Goal: Share content

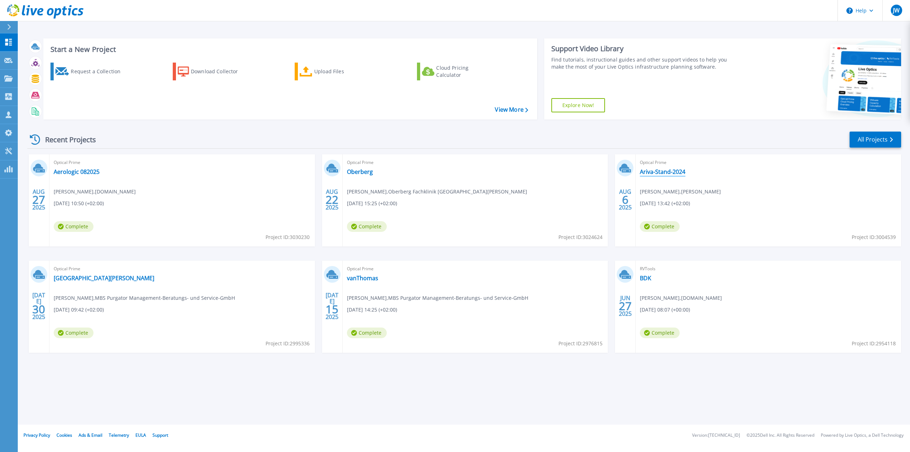
click at [653, 172] on link "Ariva-Stand-2024" at bounding box center [662, 171] width 45 height 7
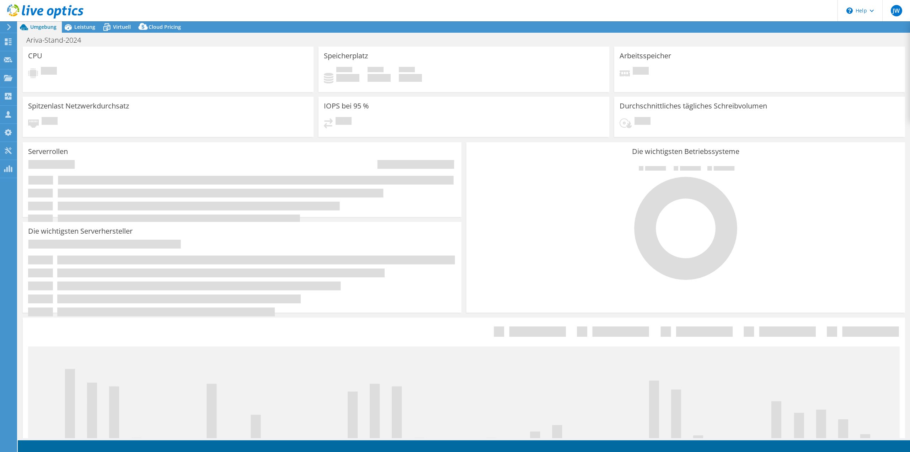
select select "EUFrankfurt"
select select "EUR"
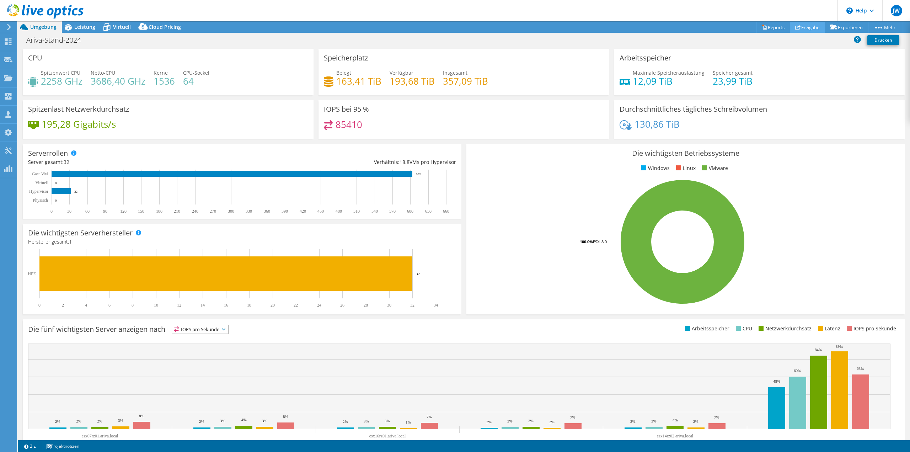
click at [804, 27] on link "Freigabe" at bounding box center [806, 27] width 35 height 11
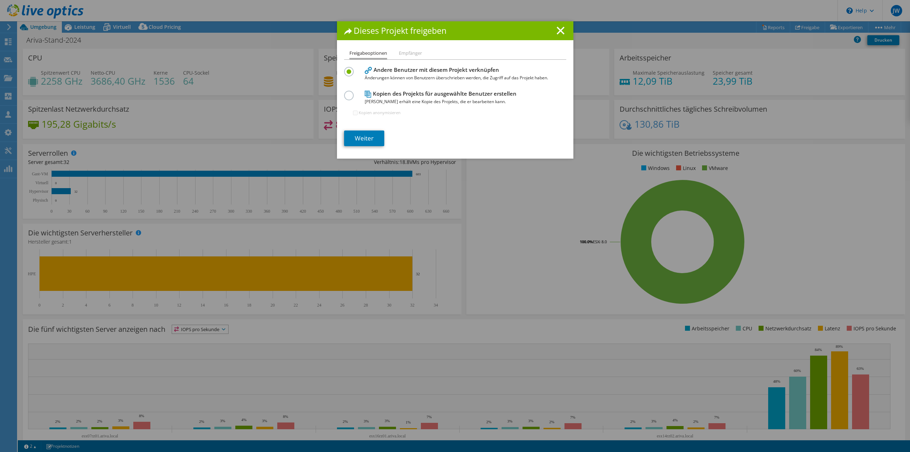
drag, startPoint x: 428, startPoint y: 32, endPoint x: 527, endPoint y: 35, distance: 99.5
click at [527, 35] on h1 "Dieses Projekt freigeben" at bounding box center [455, 31] width 222 height 8
click at [558, 30] on line at bounding box center [560, 30] width 7 height 7
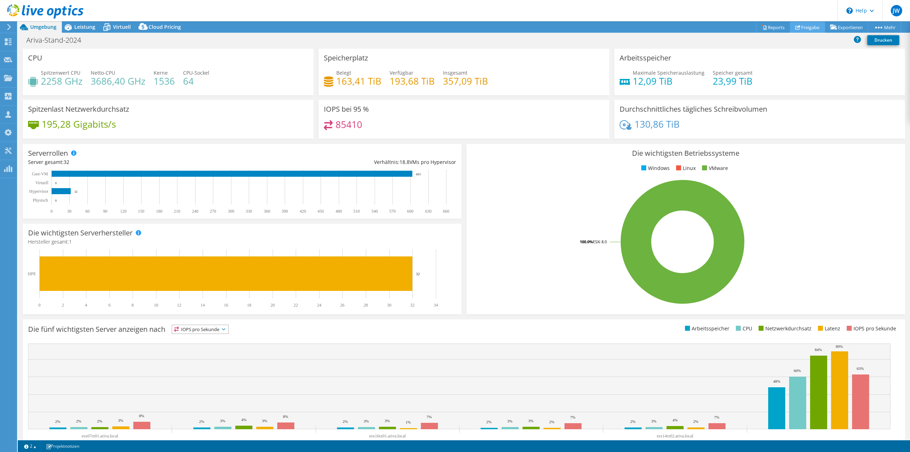
click at [805, 29] on link "Freigabe" at bounding box center [806, 27] width 35 height 11
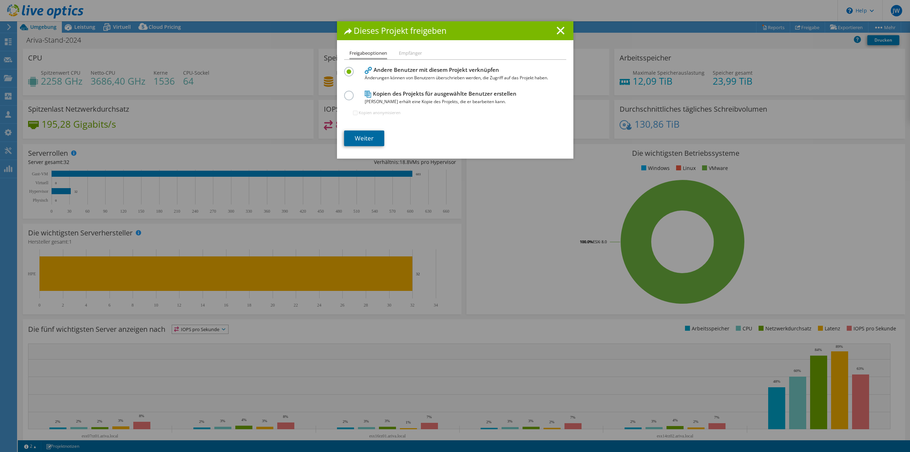
click at [351, 141] on link "Weiter" at bounding box center [364, 138] width 40 height 16
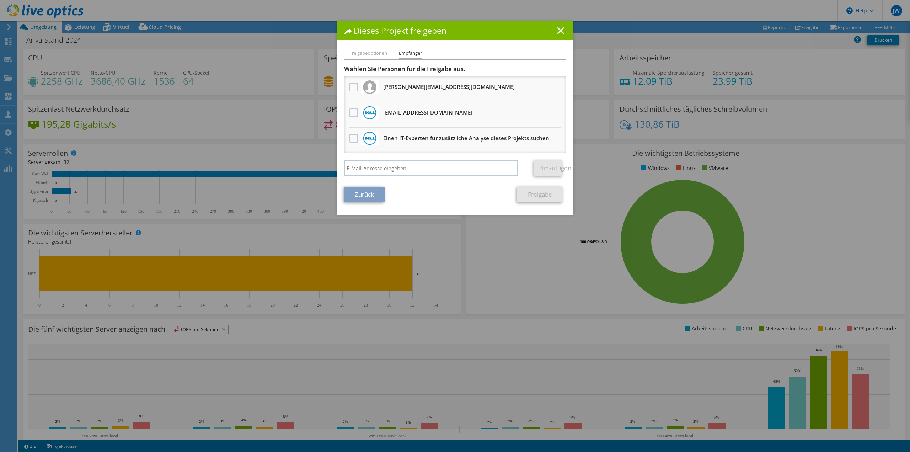
click at [560, 34] on icon at bounding box center [560, 31] width 8 height 8
